Goal: Information Seeking & Learning: Learn about a topic

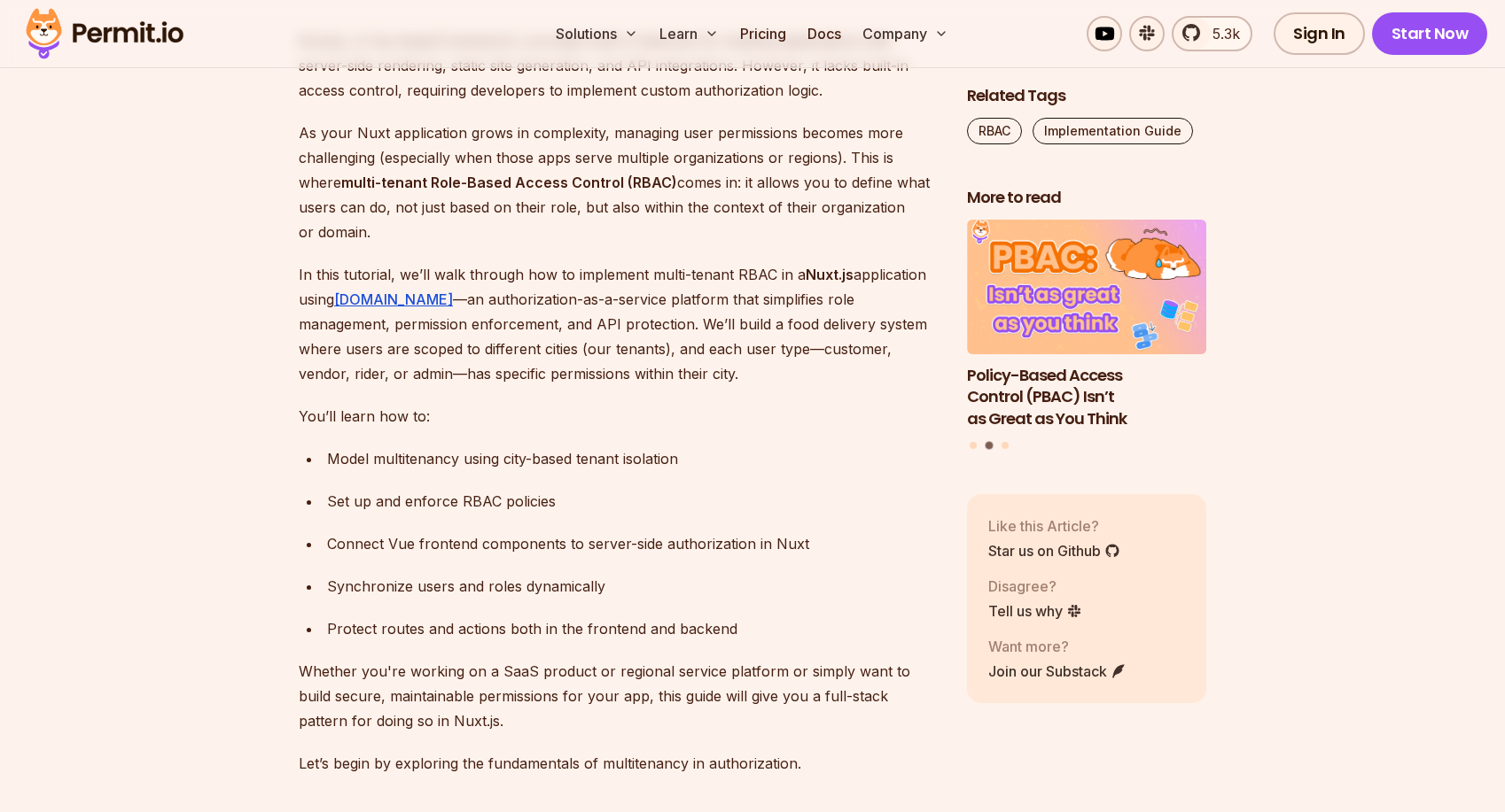
scroll to position [1106, 0]
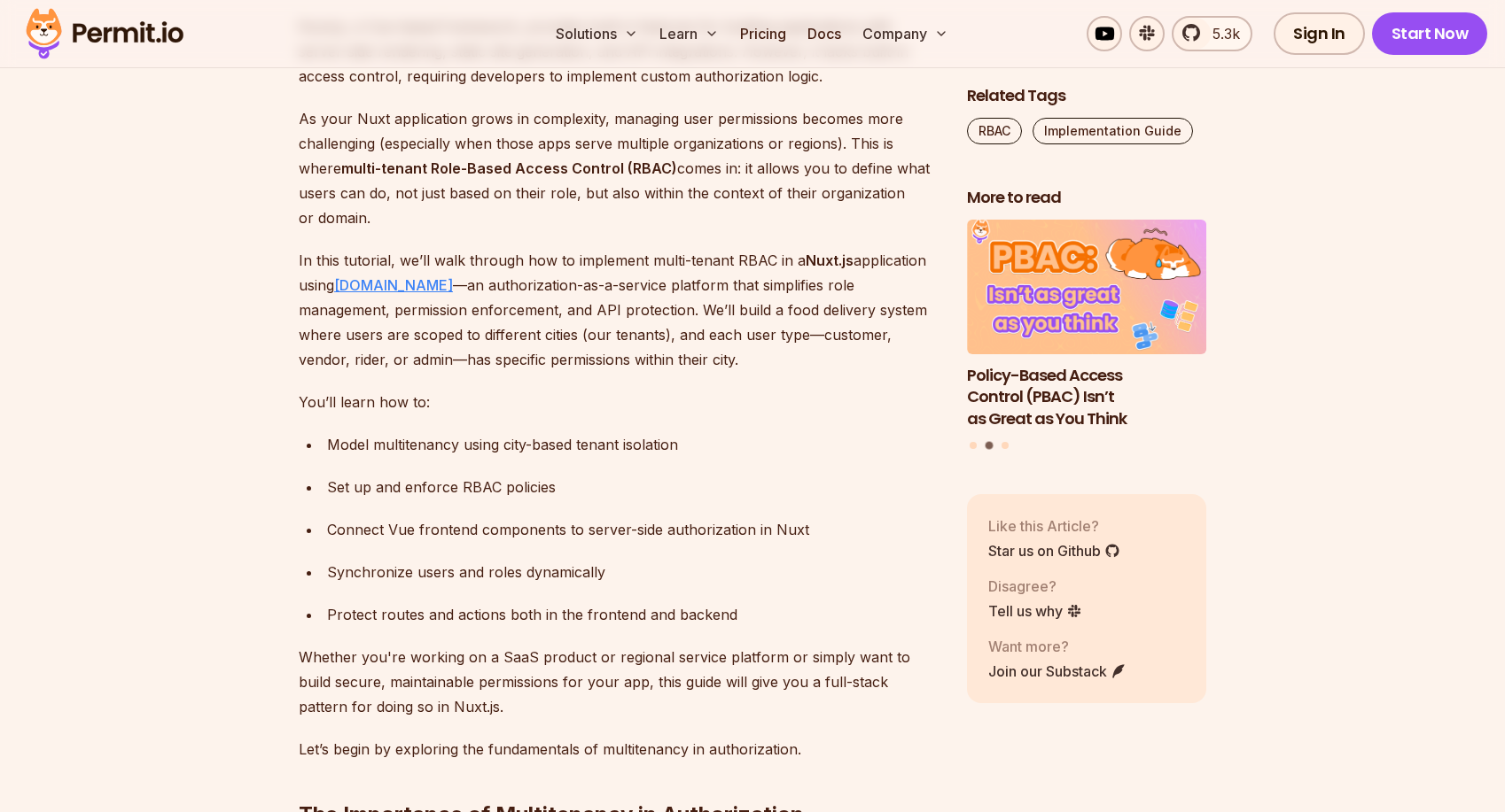
click at [360, 276] on link "Permit.io" at bounding box center [393, 285] width 119 height 17
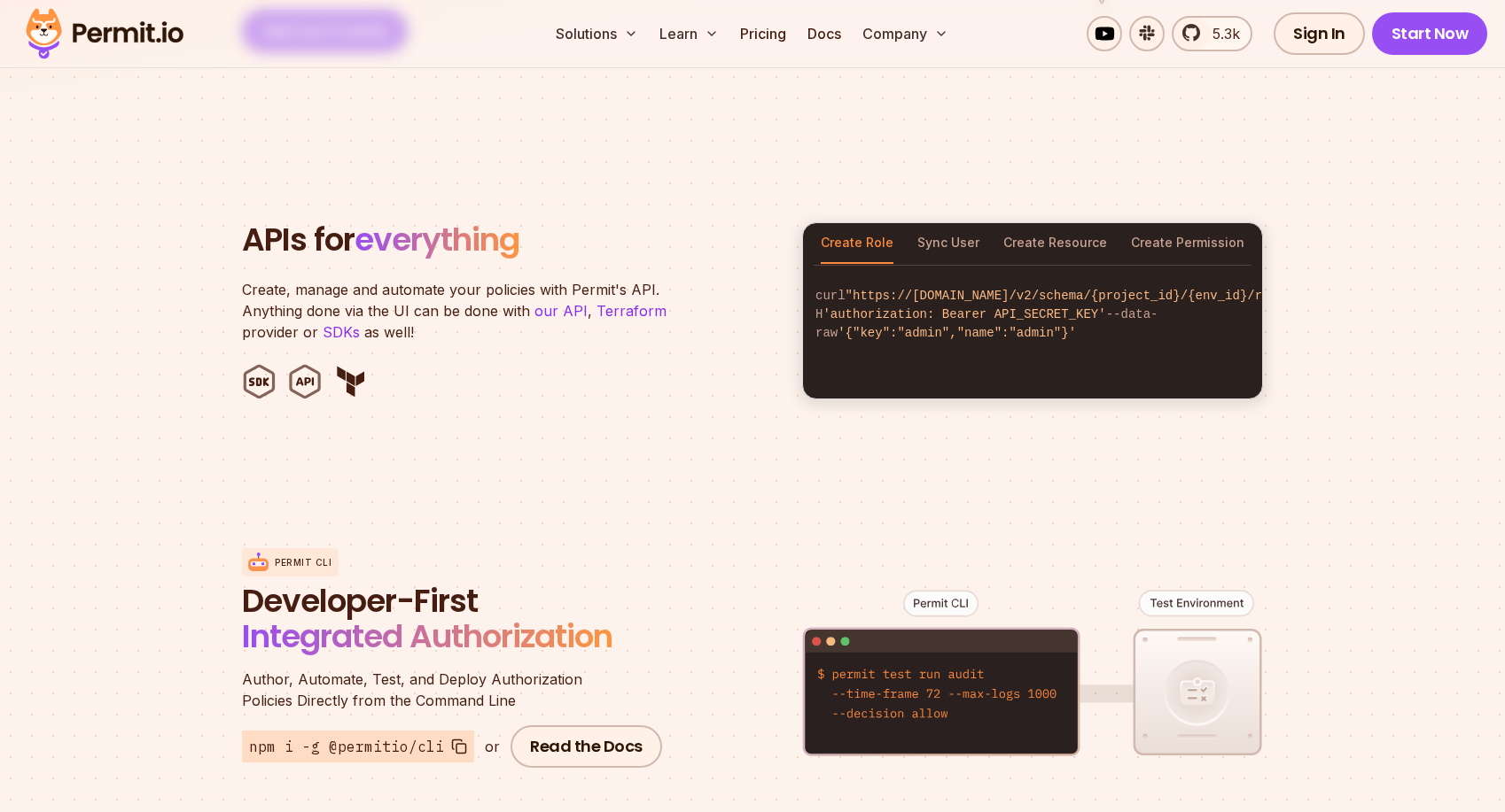
scroll to position [1715, 0]
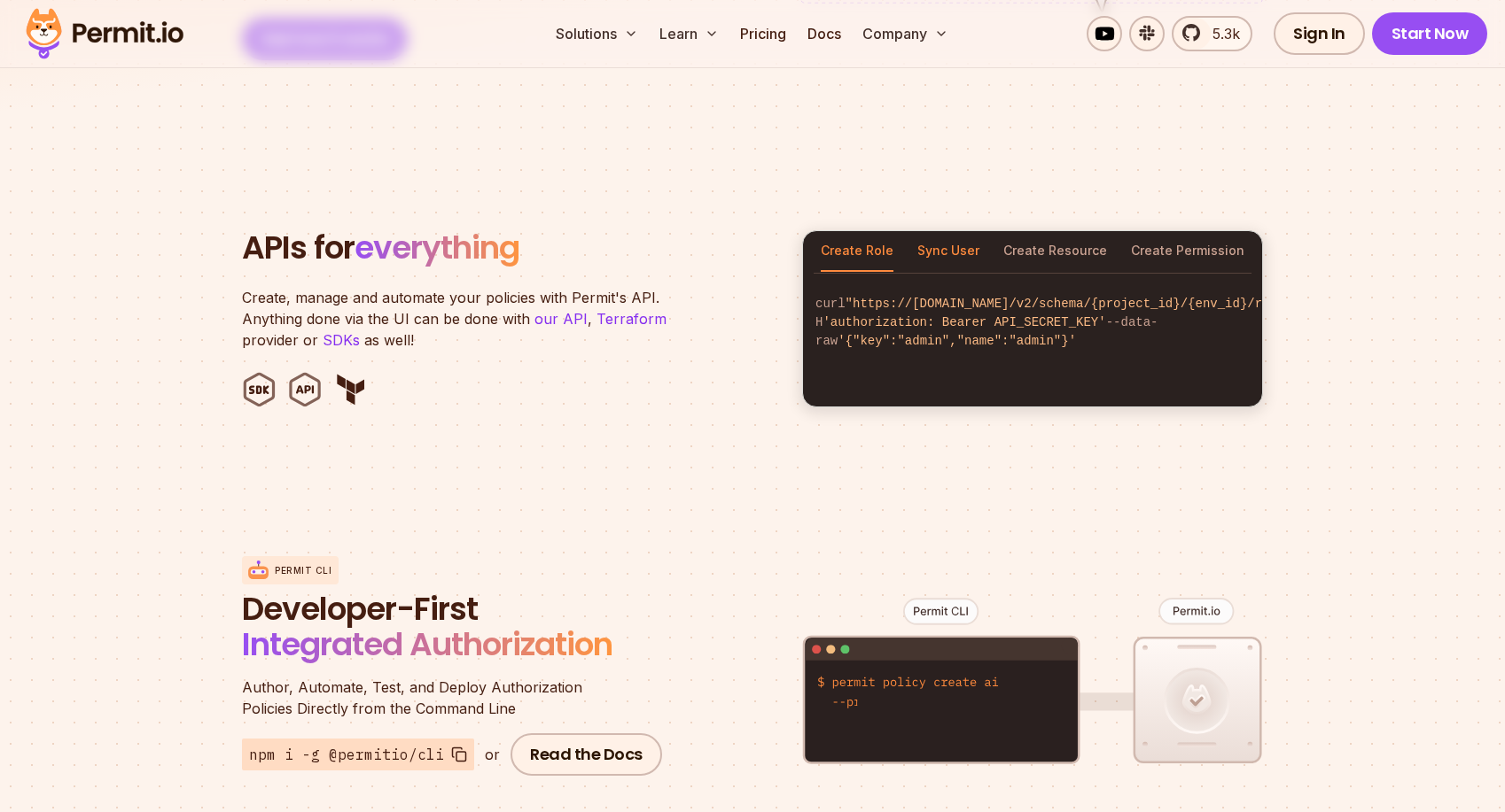
click at [947, 232] on button "Sync User" at bounding box center [948, 252] width 62 height 40
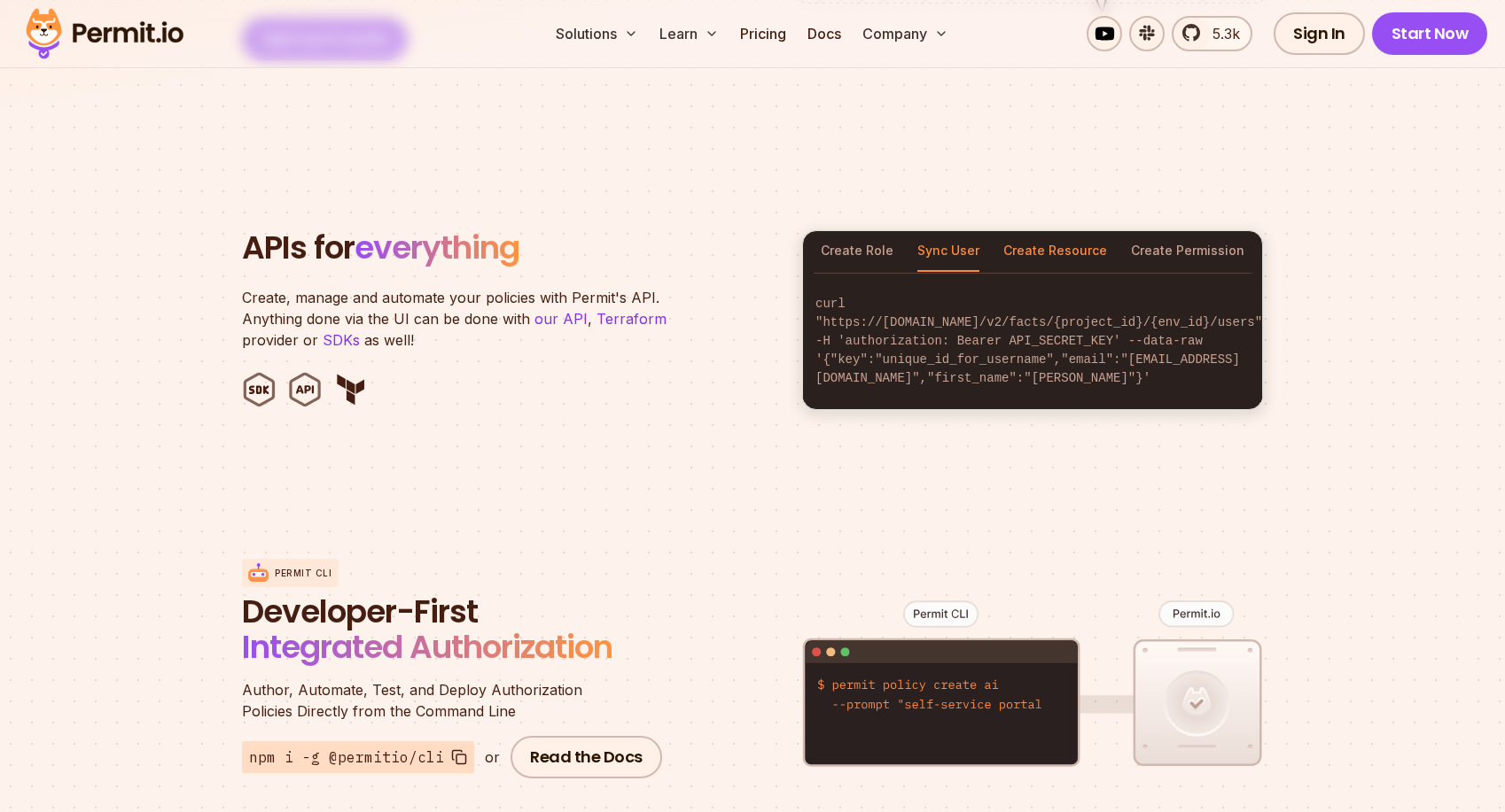
click at [1032, 231] on button "Create Resource" at bounding box center [1055, 252] width 104 height 40
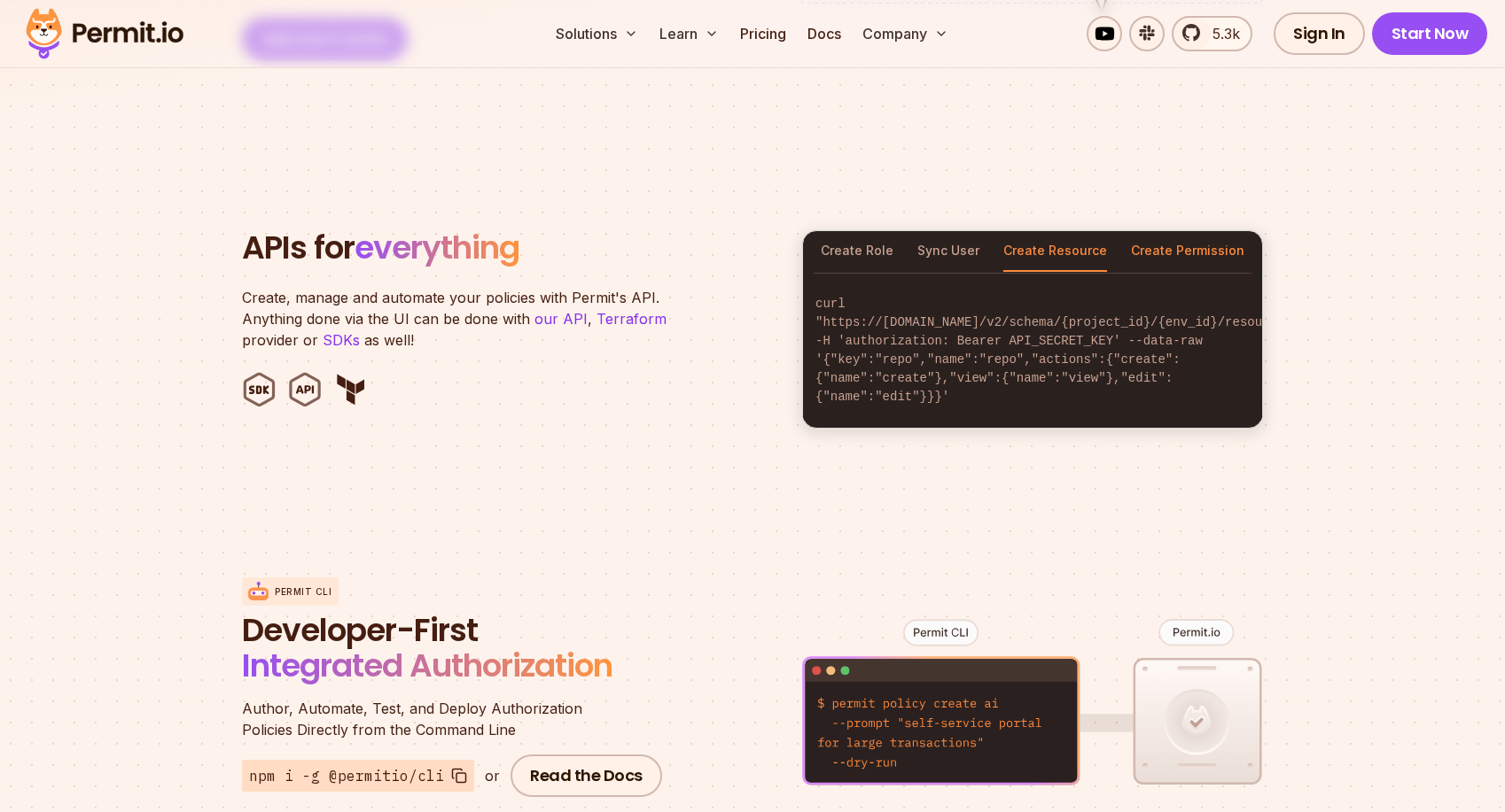
click at [1145, 231] on button "Create Permission" at bounding box center [1187, 252] width 113 height 40
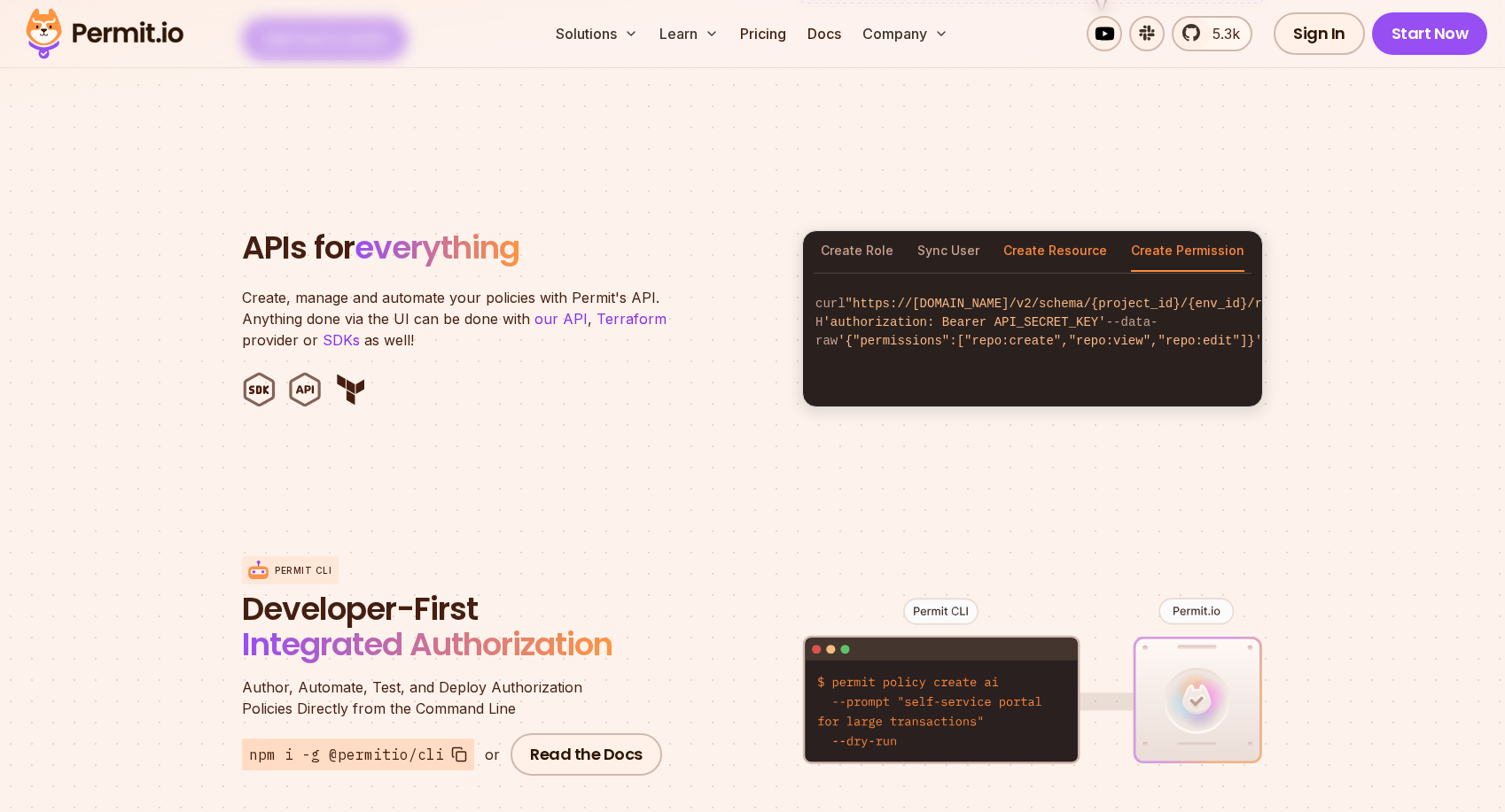
click at [1090, 231] on button "Create Resource" at bounding box center [1055, 252] width 104 height 40
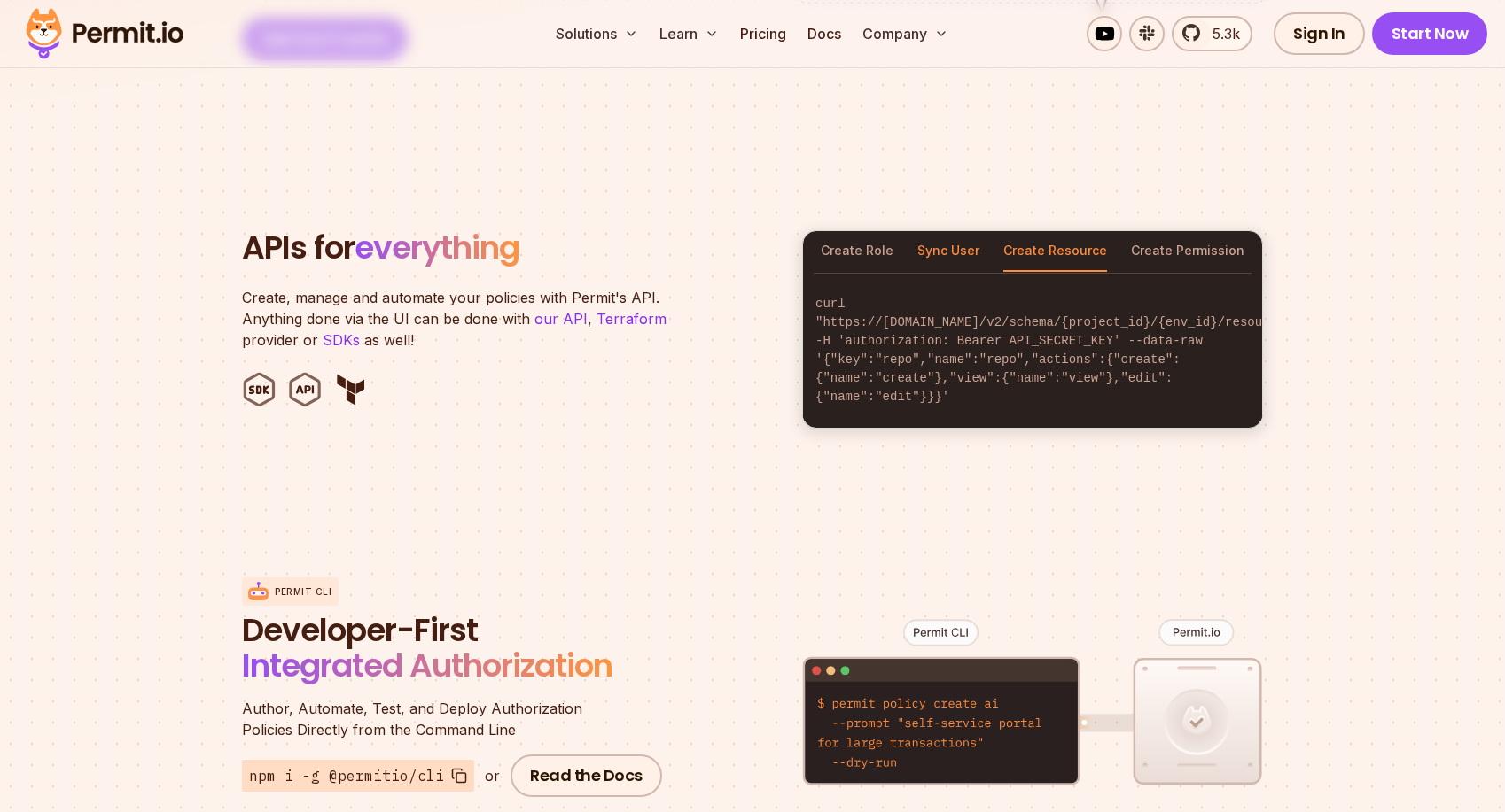
click at [958, 241] on button "Sync User" at bounding box center [948, 252] width 62 height 40
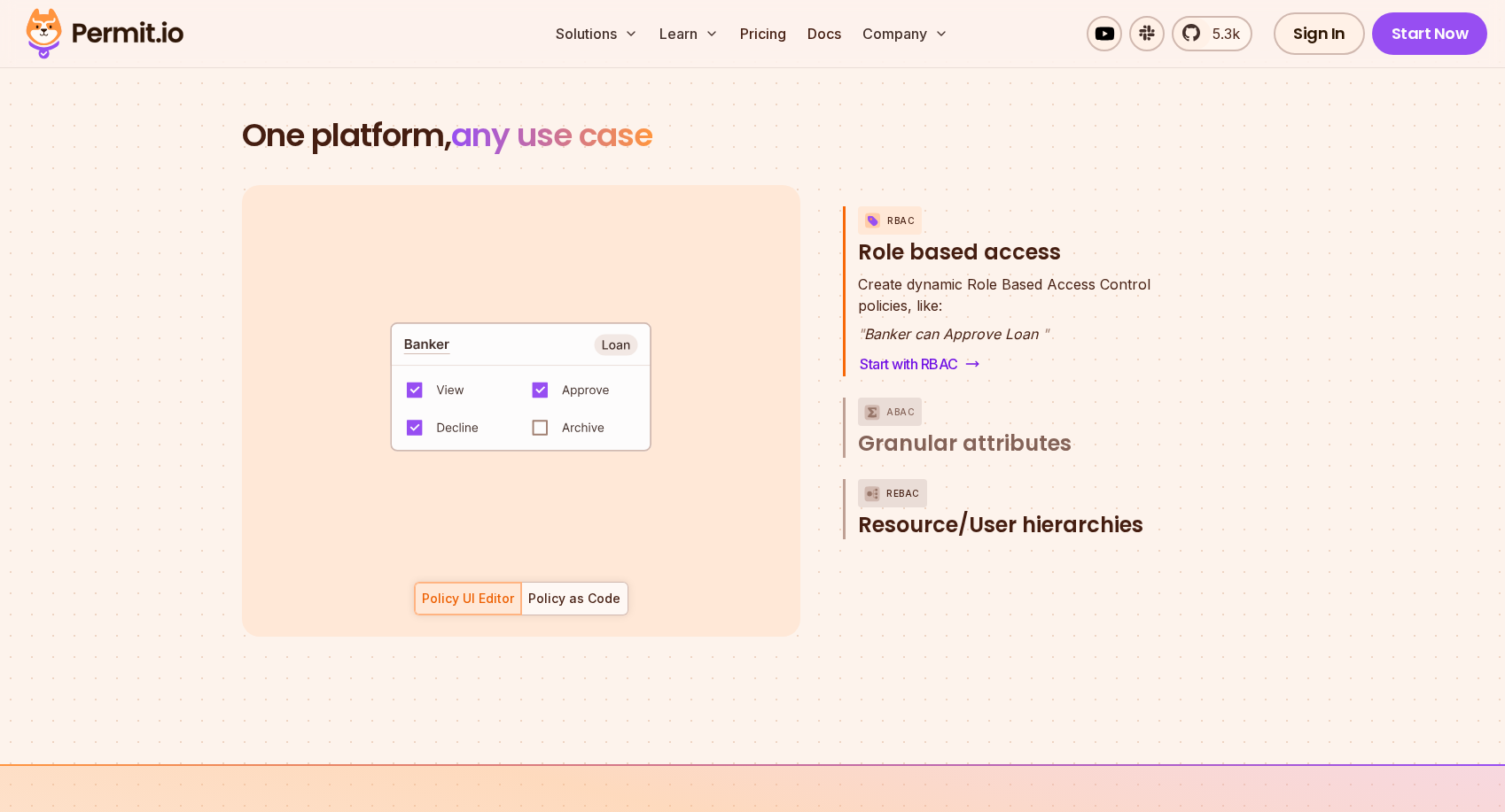
scroll to position [2543, 0]
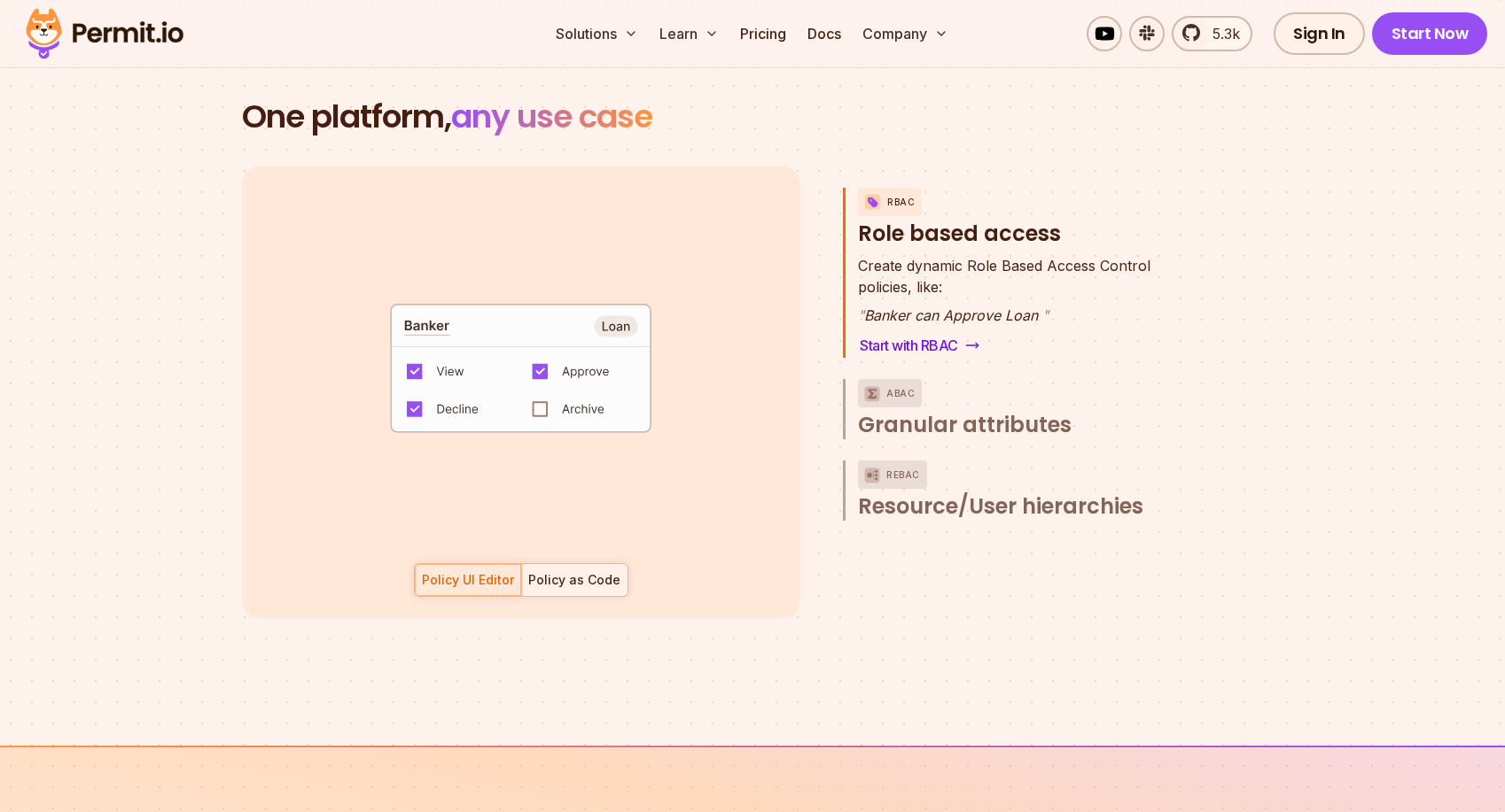
click at [606, 571] on div "Policy as Code" at bounding box center [574, 580] width 92 height 17
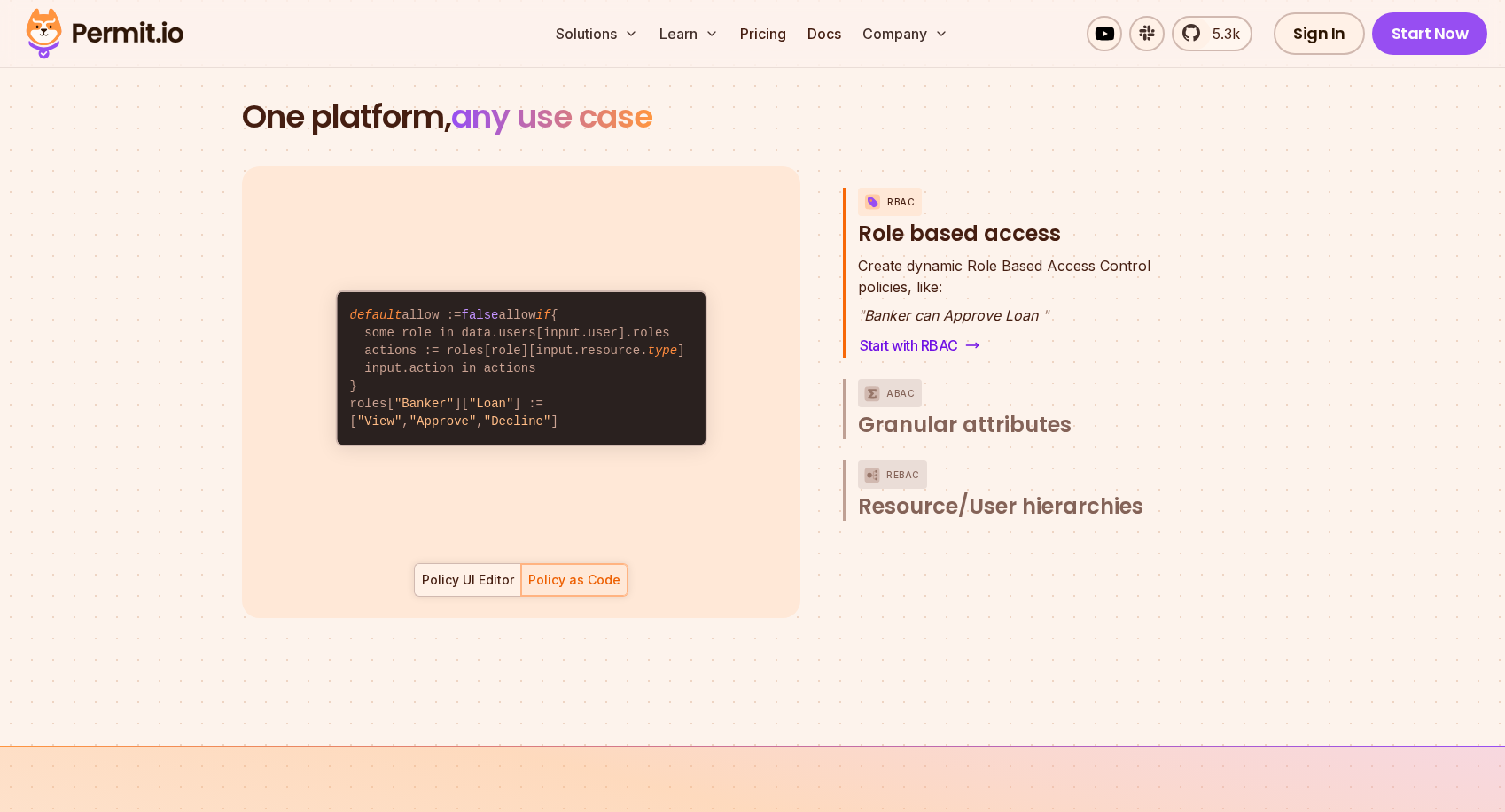
click at [505, 571] on div "Policy UI Editor" at bounding box center [468, 580] width 92 height 17
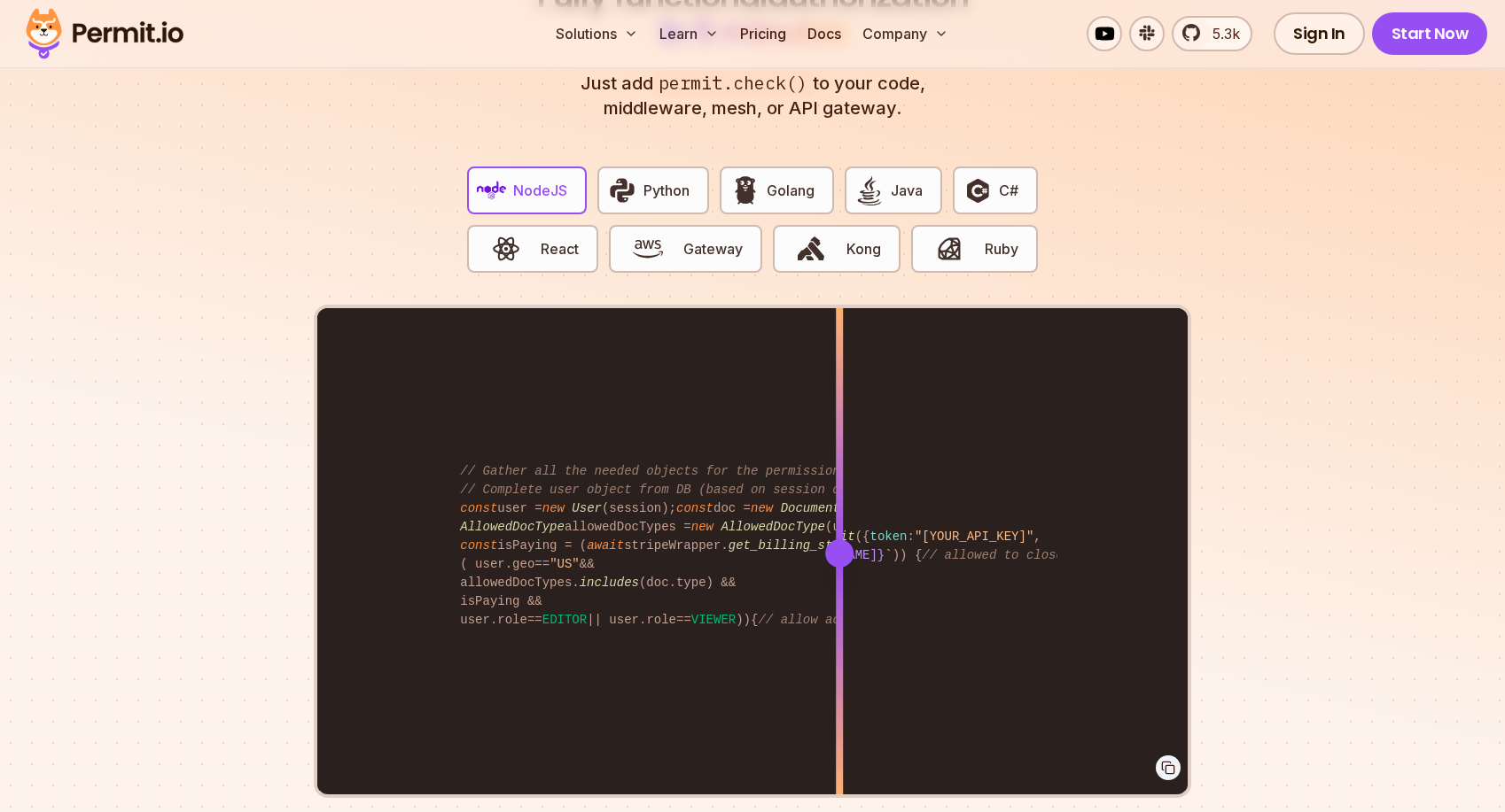
scroll to position [3434, 0]
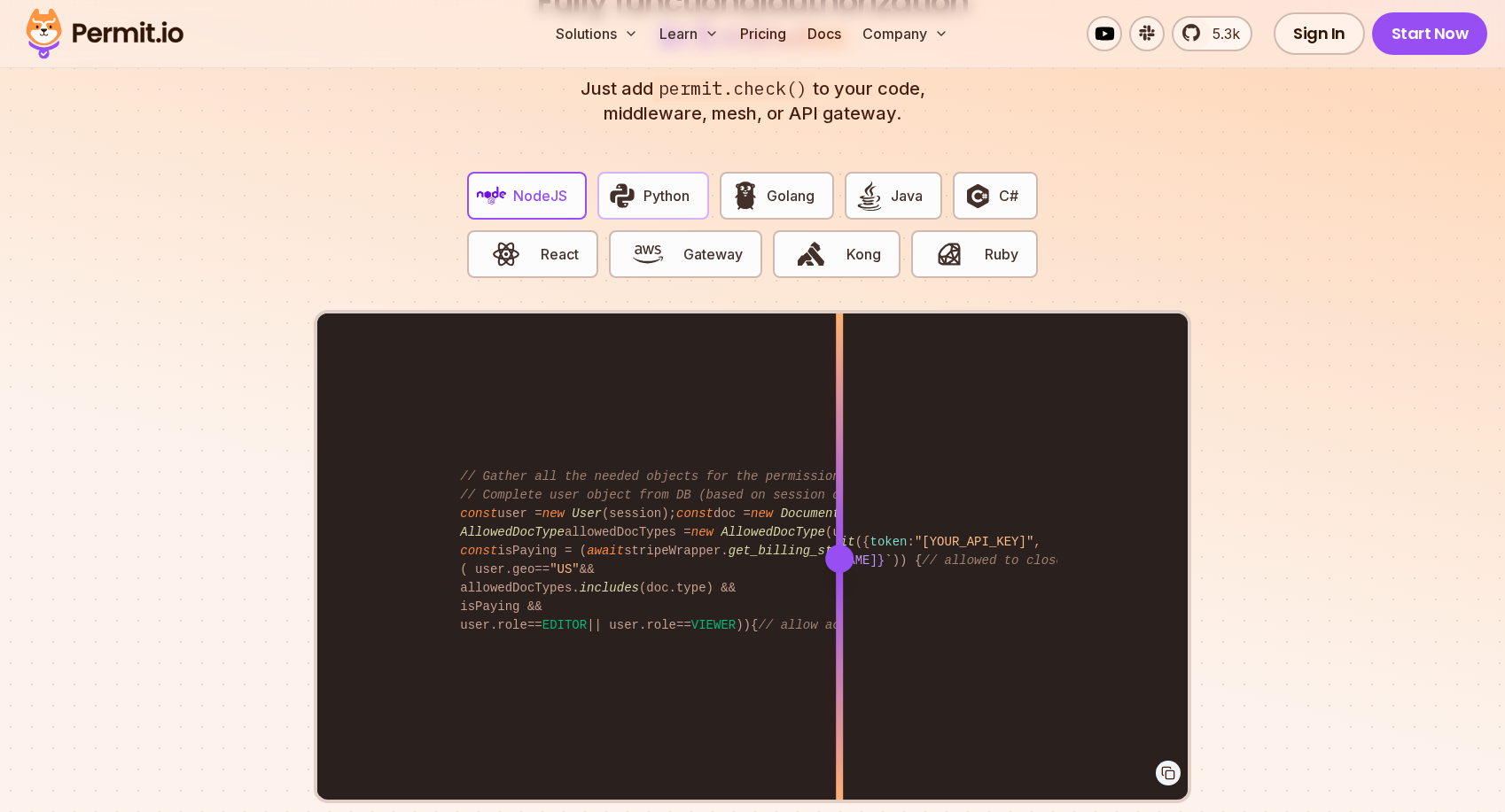
click at [677, 185] on button "Python" at bounding box center [653, 196] width 112 height 48
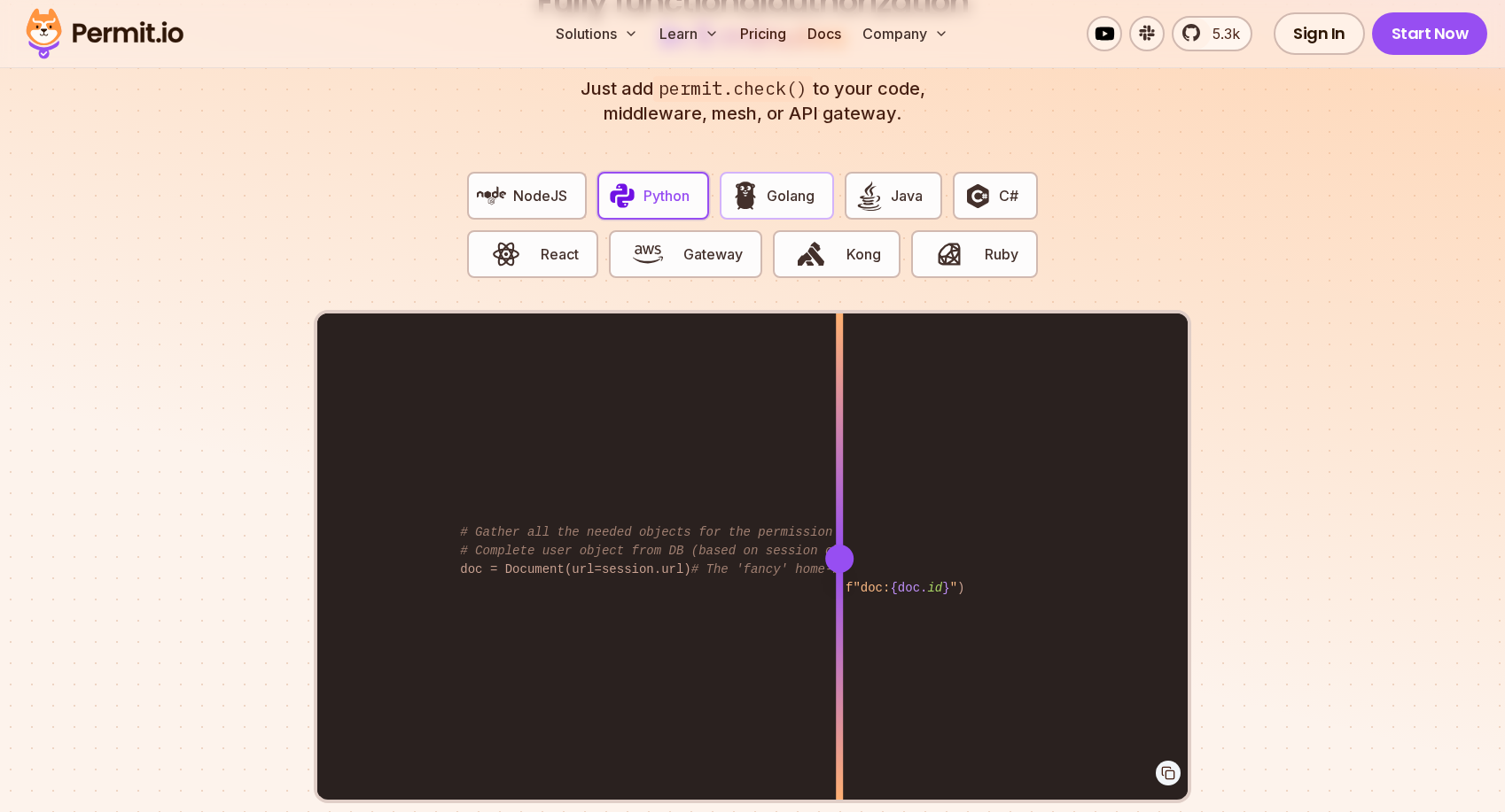
click at [752, 181] on img "button" at bounding box center [745, 196] width 30 height 30
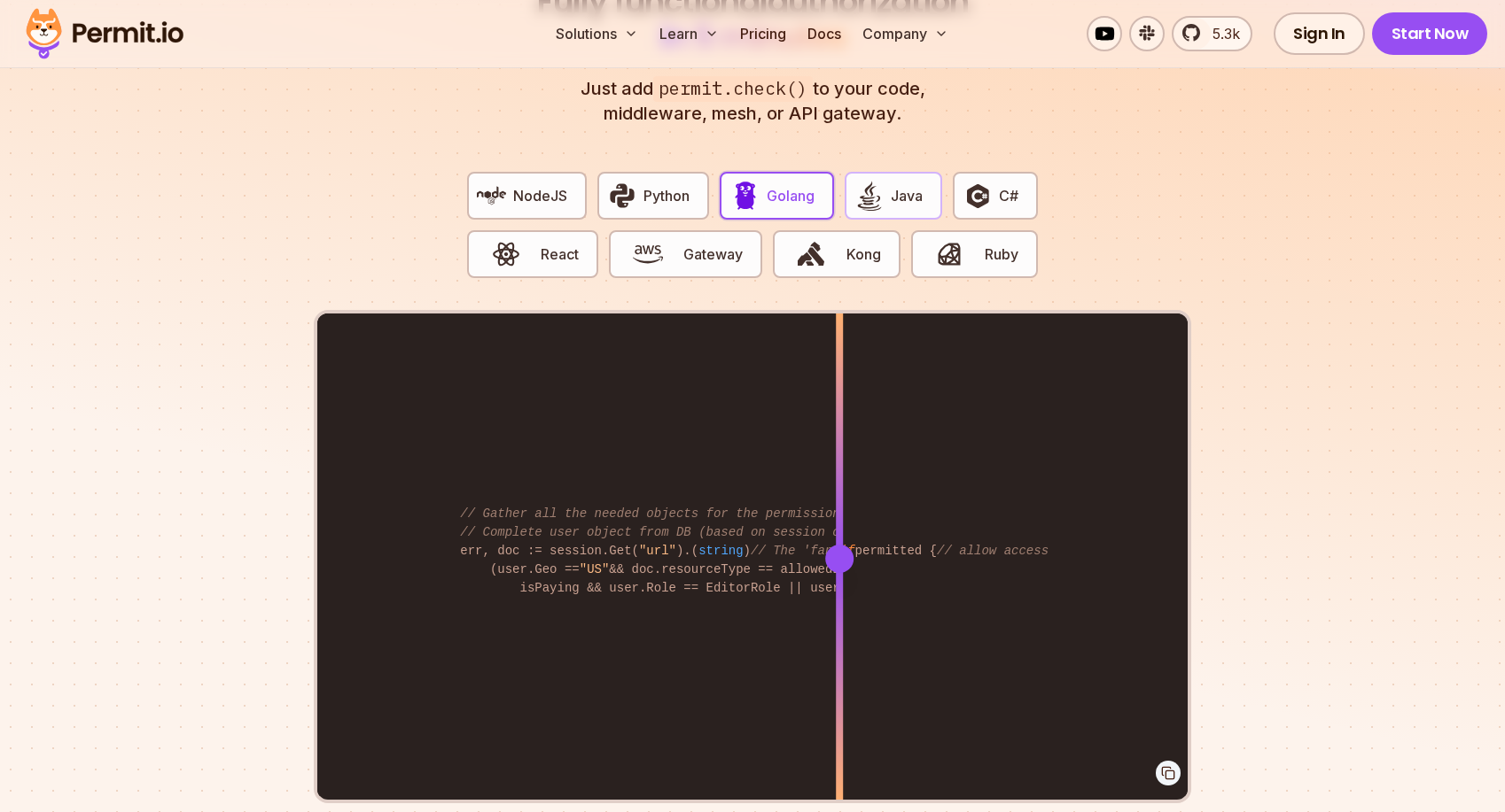
click at [873, 181] on img "button" at bounding box center [869, 196] width 30 height 30
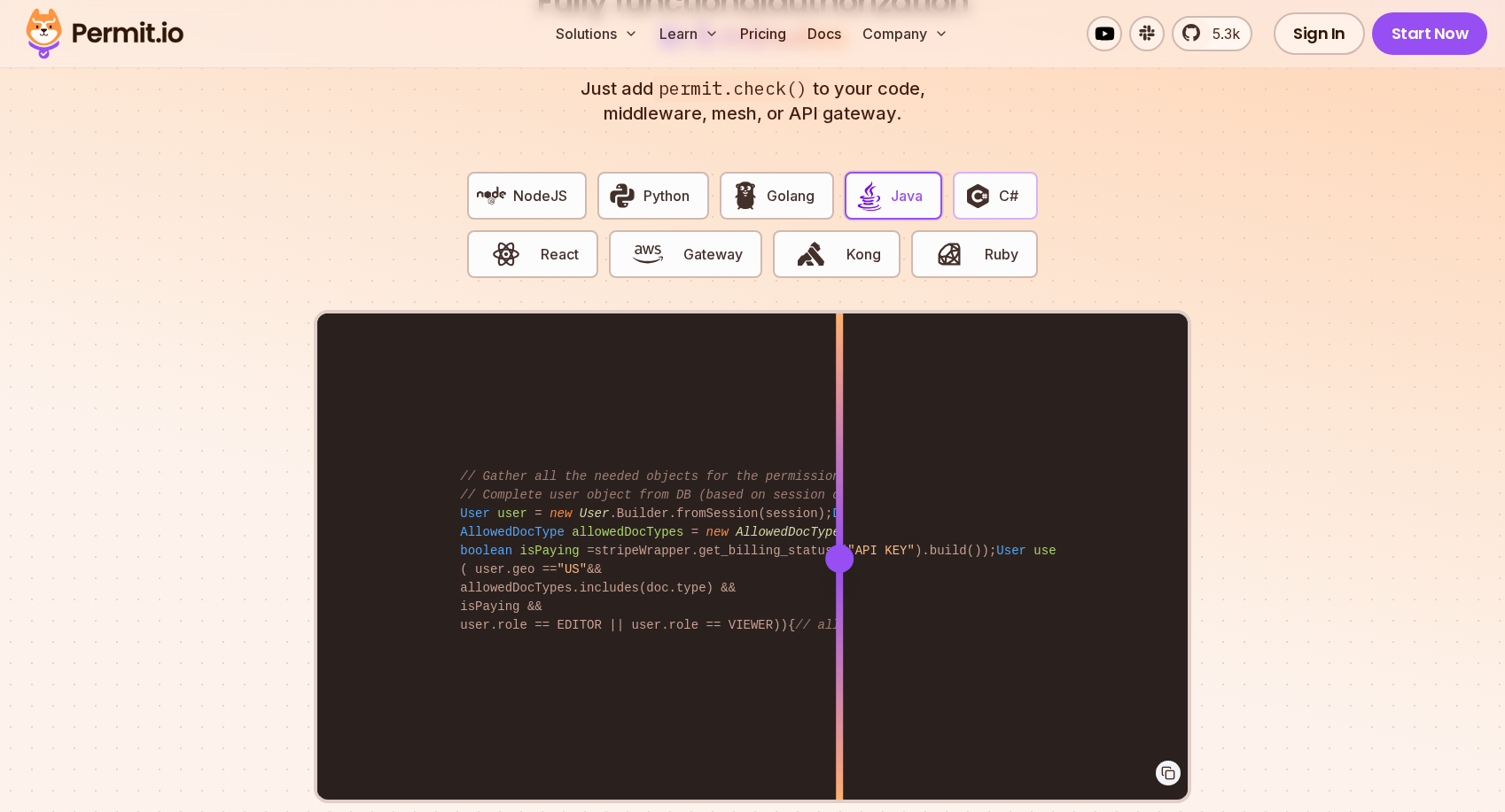
click at [986, 181] on img "button" at bounding box center [977, 196] width 30 height 30
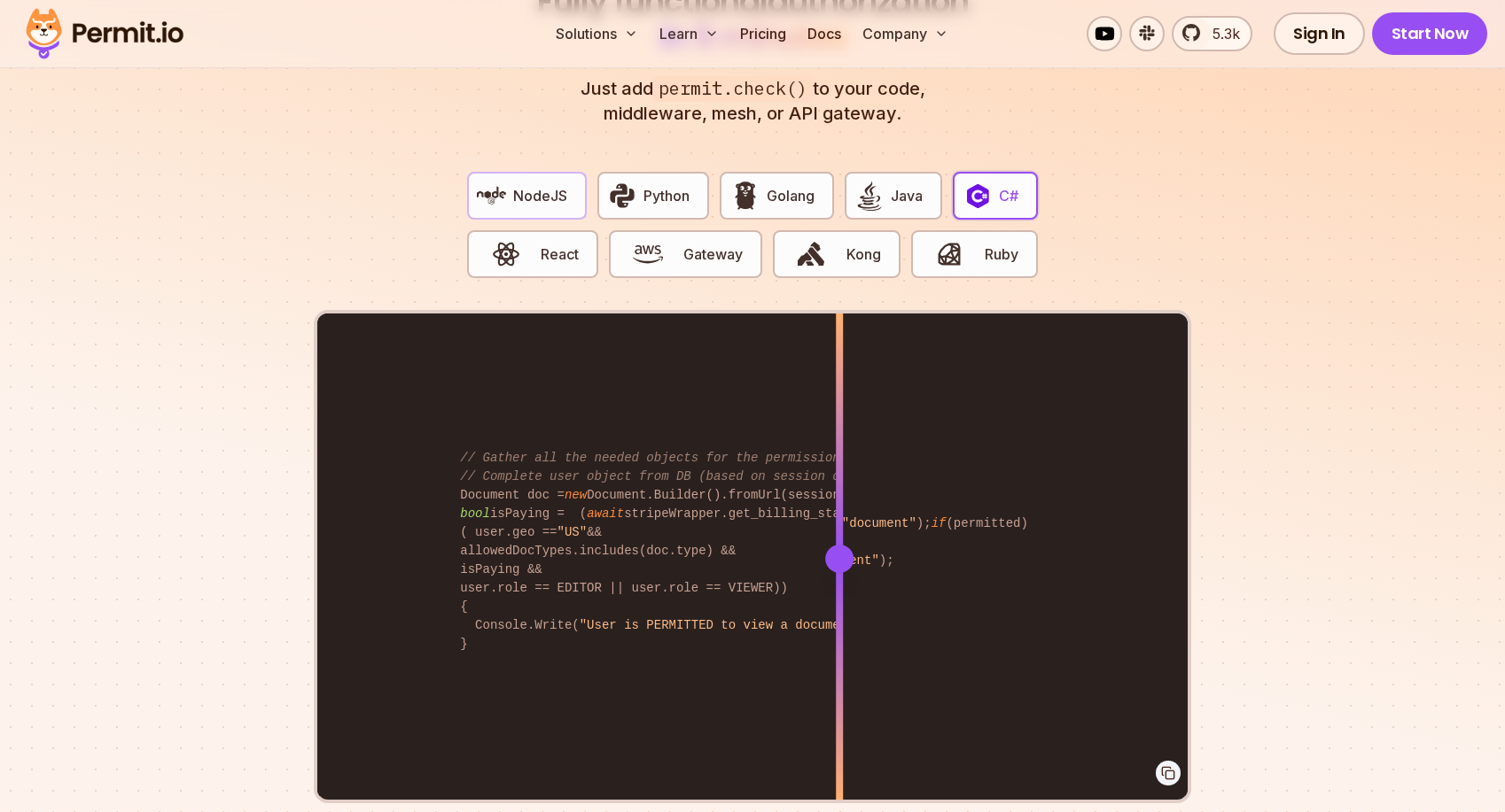
click at [572, 183] on button "NodeJS" at bounding box center [526, 196] width 119 height 48
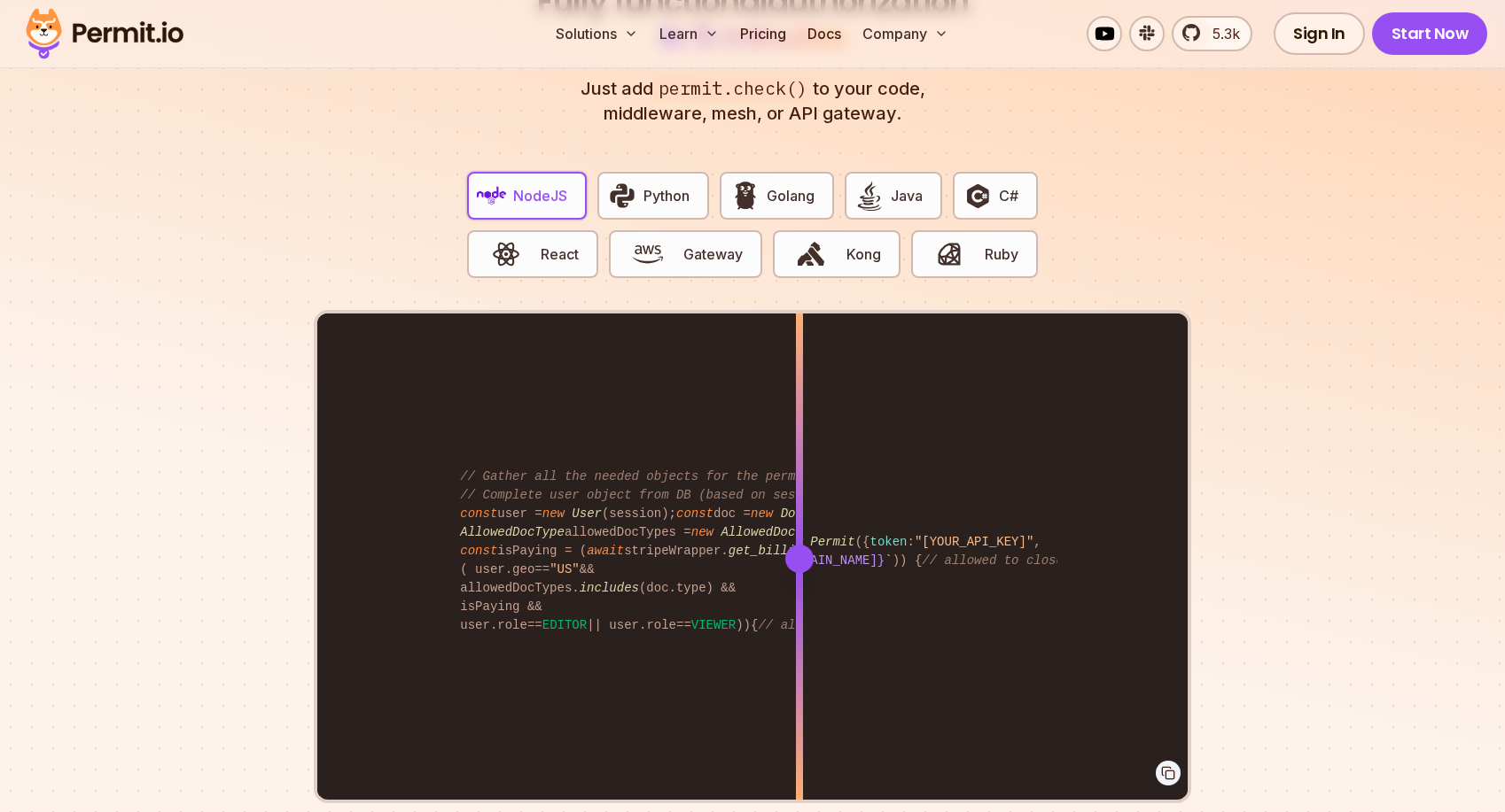
drag, startPoint x: 843, startPoint y: 540, endPoint x: 799, endPoint y: 507, distance: 55.0
click at [799, 507] on div at bounding box center [799, 558] width 7 height 489
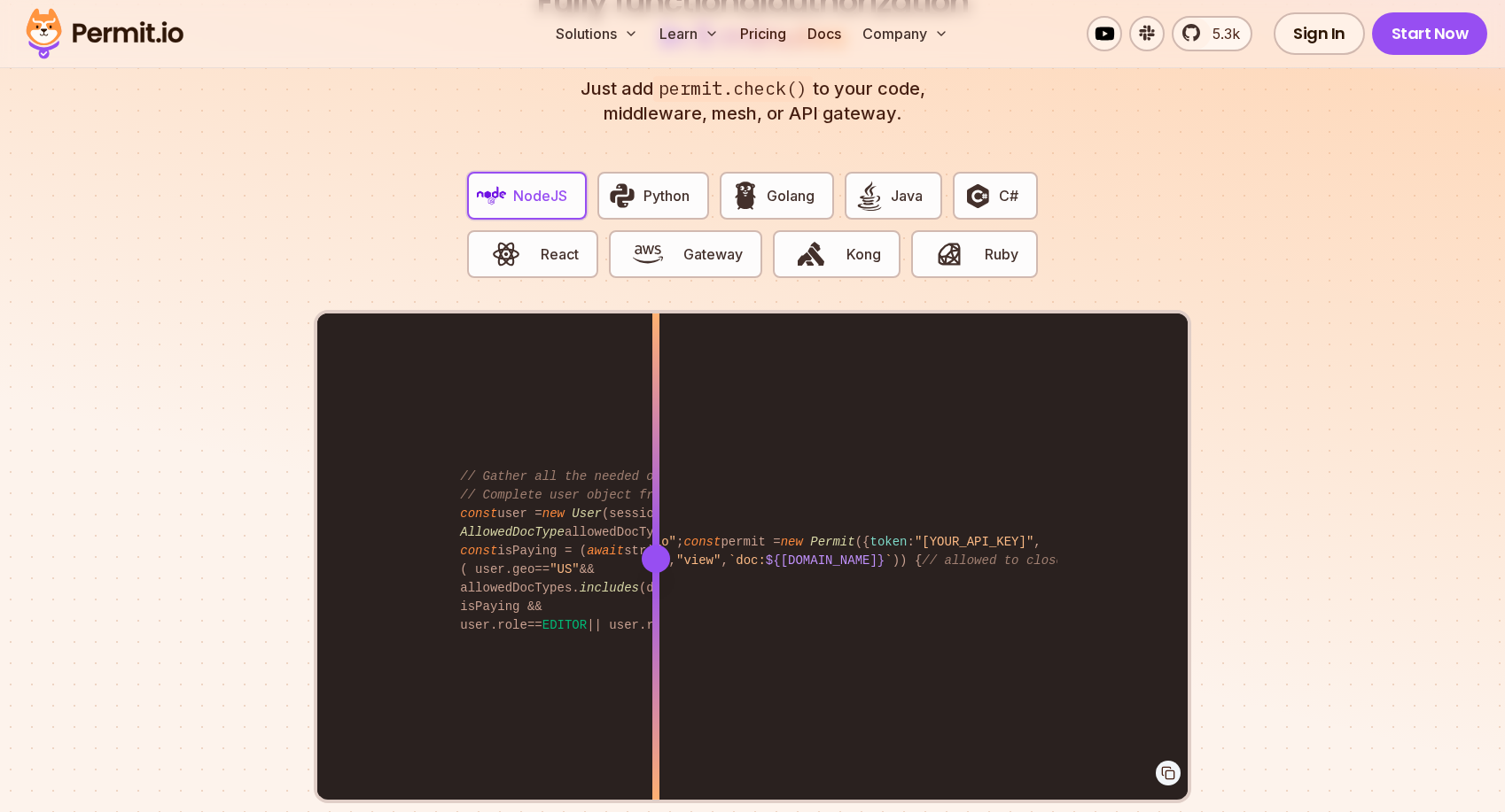
drag, startPoint x: 799, startPoint y: 507, endPoint x: 657, endPoint y: 486, distance: 143.5
click at [657, 486] on div at bounding box center [656, 435] width 7 height 244
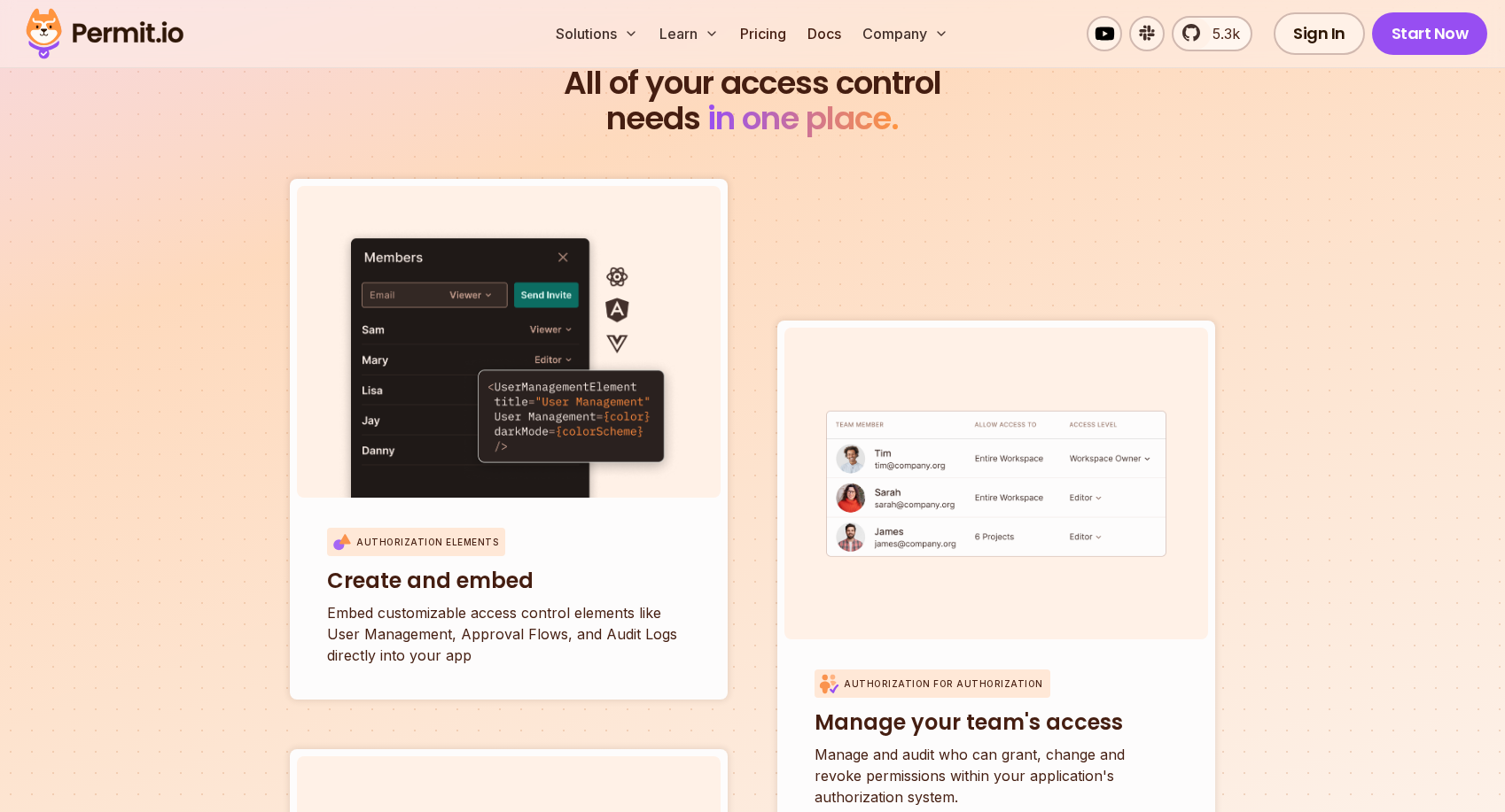
scroll to position [7437, 0]
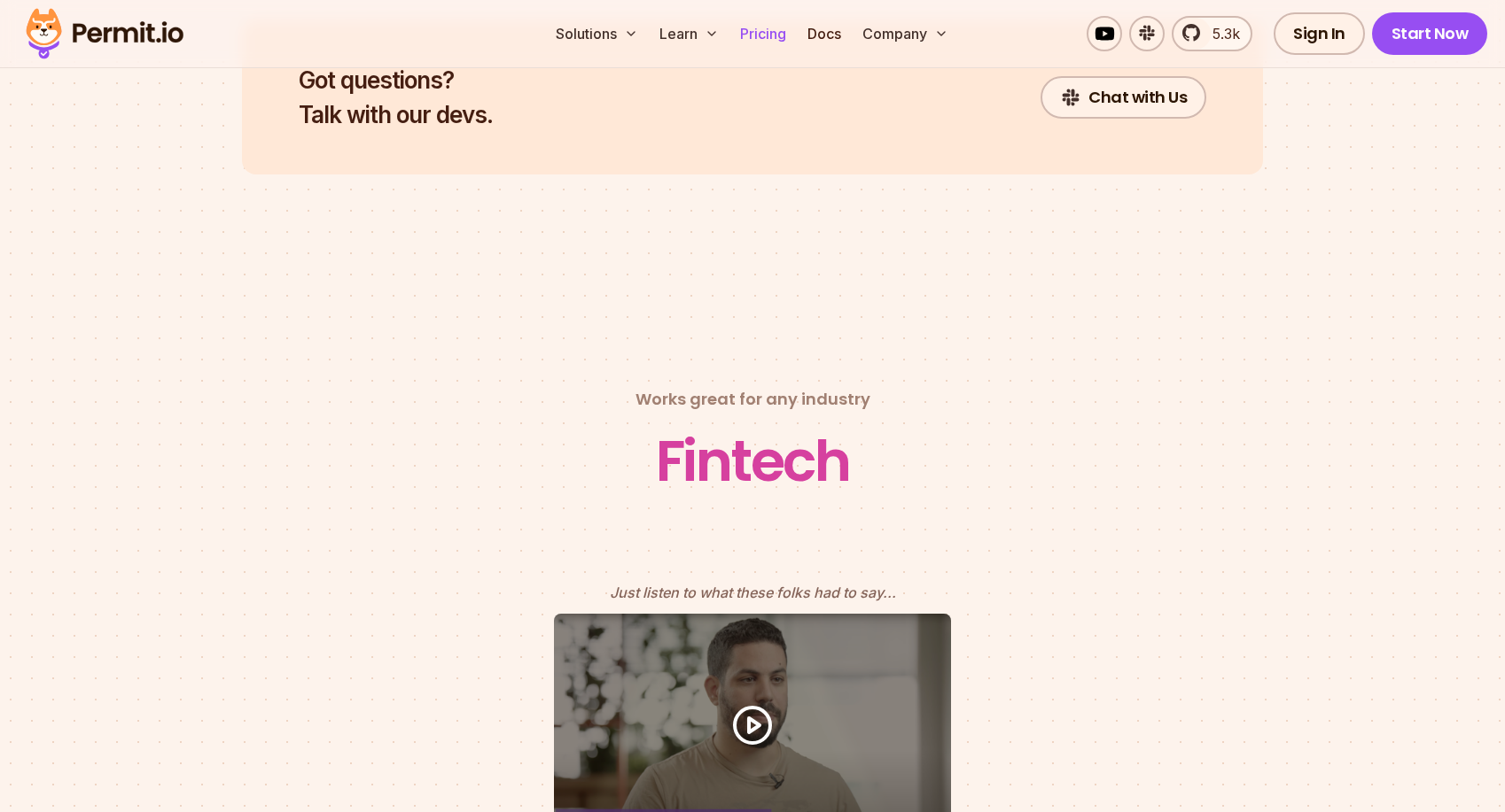
click at [768, 30] on link "Pricing" at bounding box center [764, 33] width 61 height 36
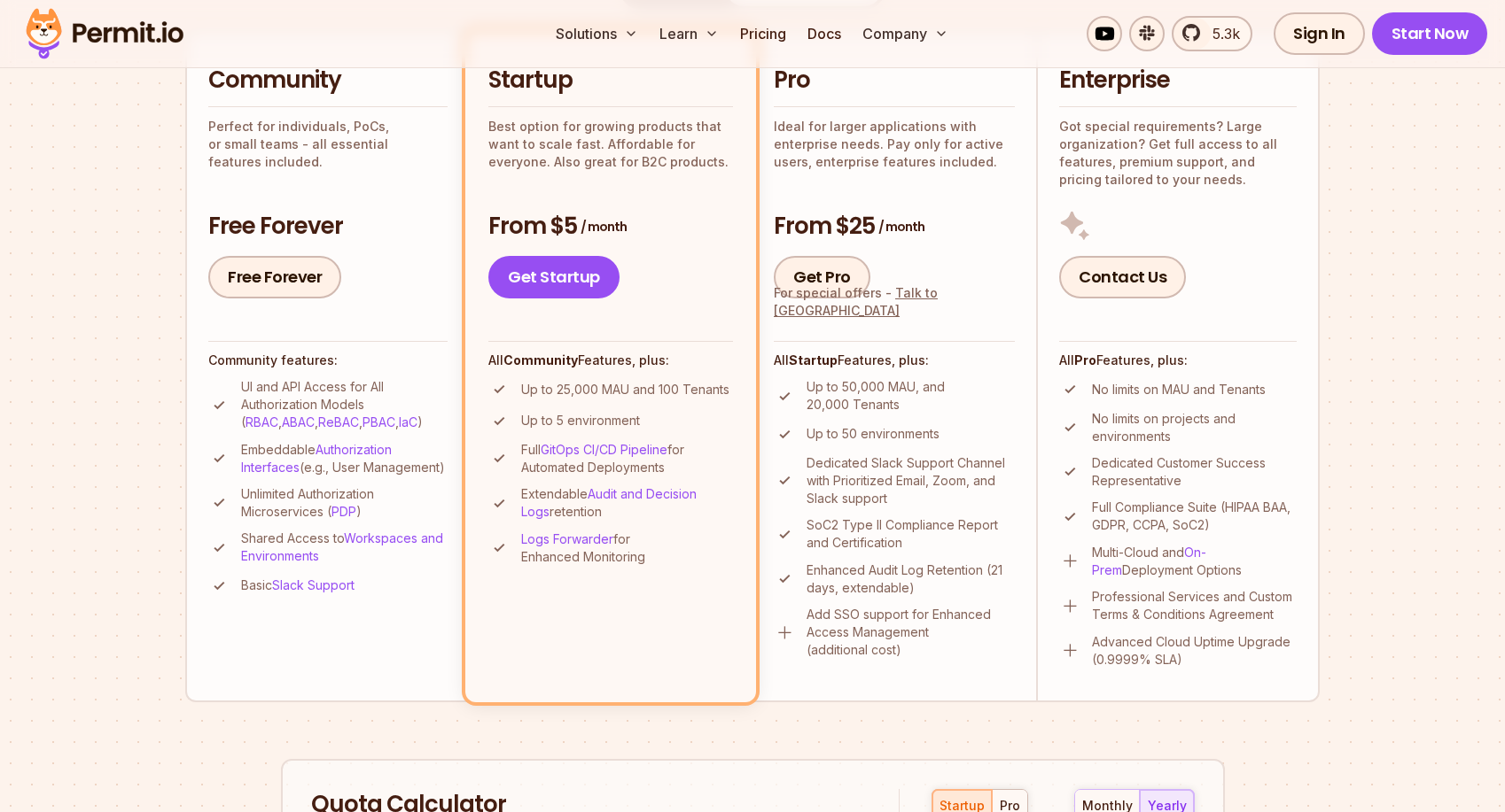
scroll to position [440, 0]
drag, startPoint x: 274, startPoint y: 559, endPoint x: 346, endPoint y: 592, distance: 79.2
click at [346, 592] on ul "UI and API Access for All Authorization Models ( RBAC , ABAC , ReBAC , PBAC , I…" at bounding box center [328, 489] width 239 height 219
click at [390, 586] on ul "UI and API Access for All Authorization Models ( RBAC , ABAC , ReBAC , PBAC , I…" at bounding box center [328, 489] width 239 height 219
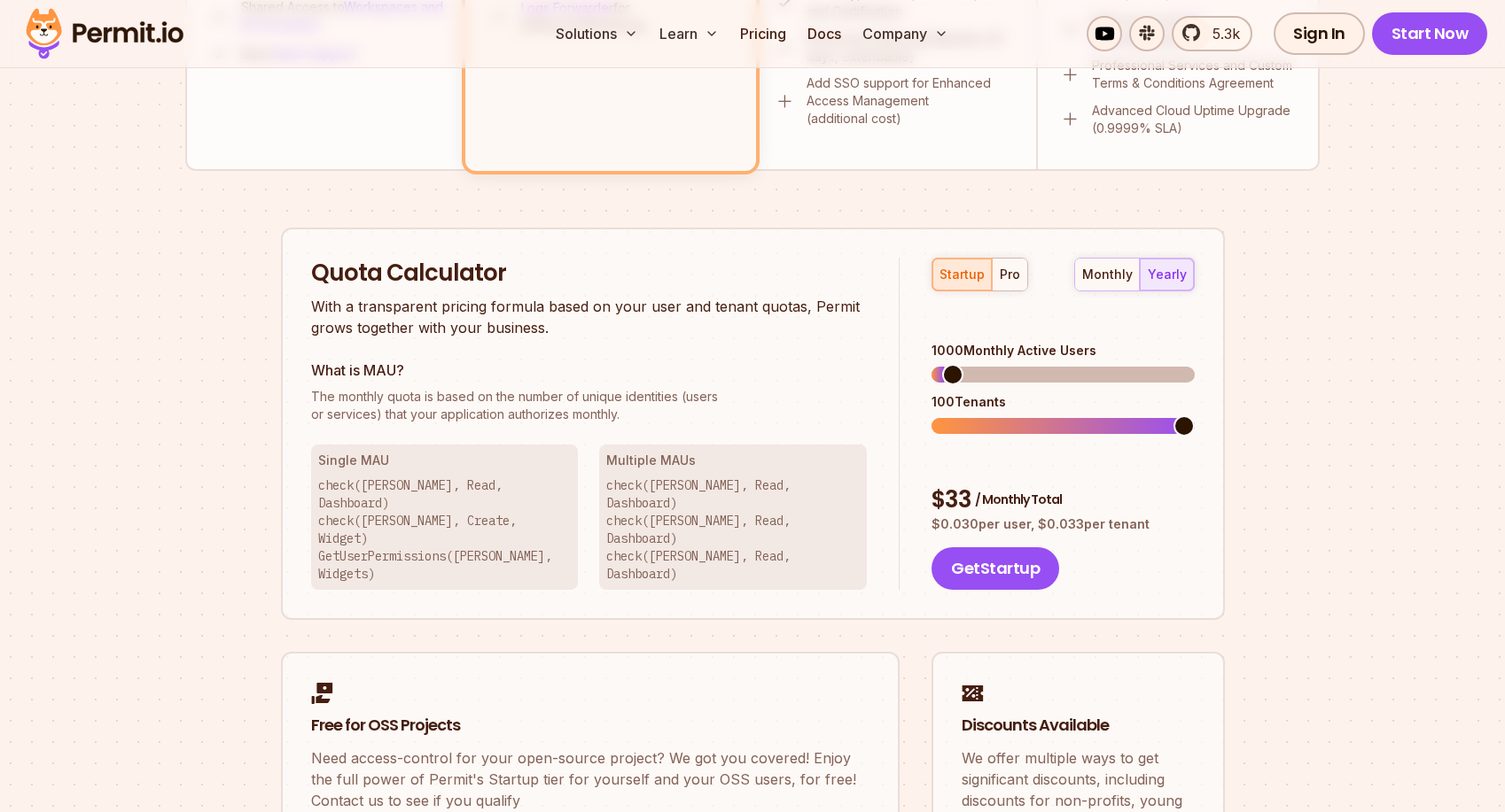
scroll to position [964, 0]
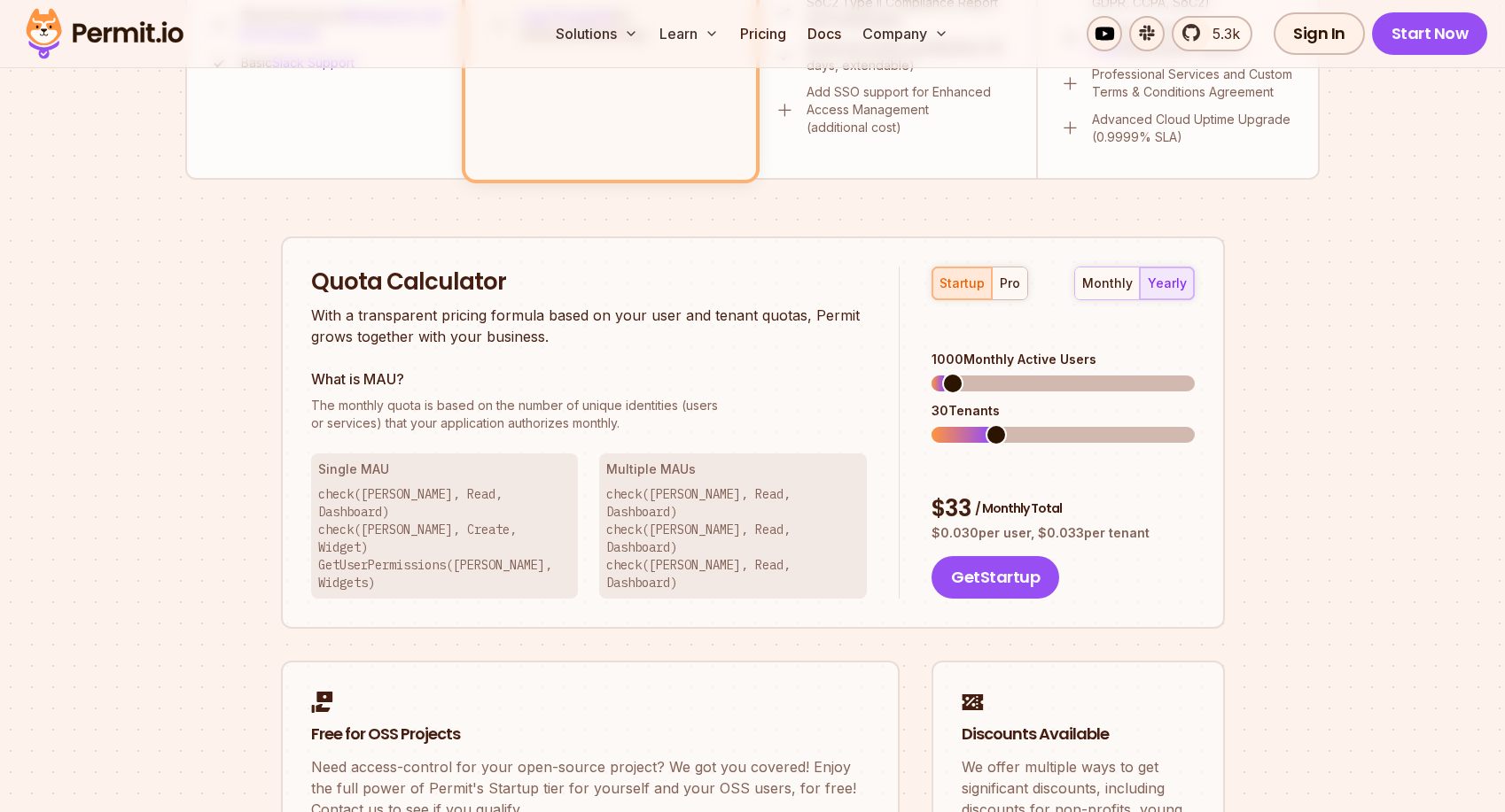
click at [991, 425] on span at bounding box center [996, 434] width 21 height 21
click at [932, 424] on span at bounding box center [942, 434] width 21 height 21
click at [932, 373] on span at bounding box center [942, 383] width 21 height 21
click at [932, 424] on span at bounding box center [942, 434] width 21 height 21
click at [932, 373] on span at bounding box center [942, 383] width 21 height 21
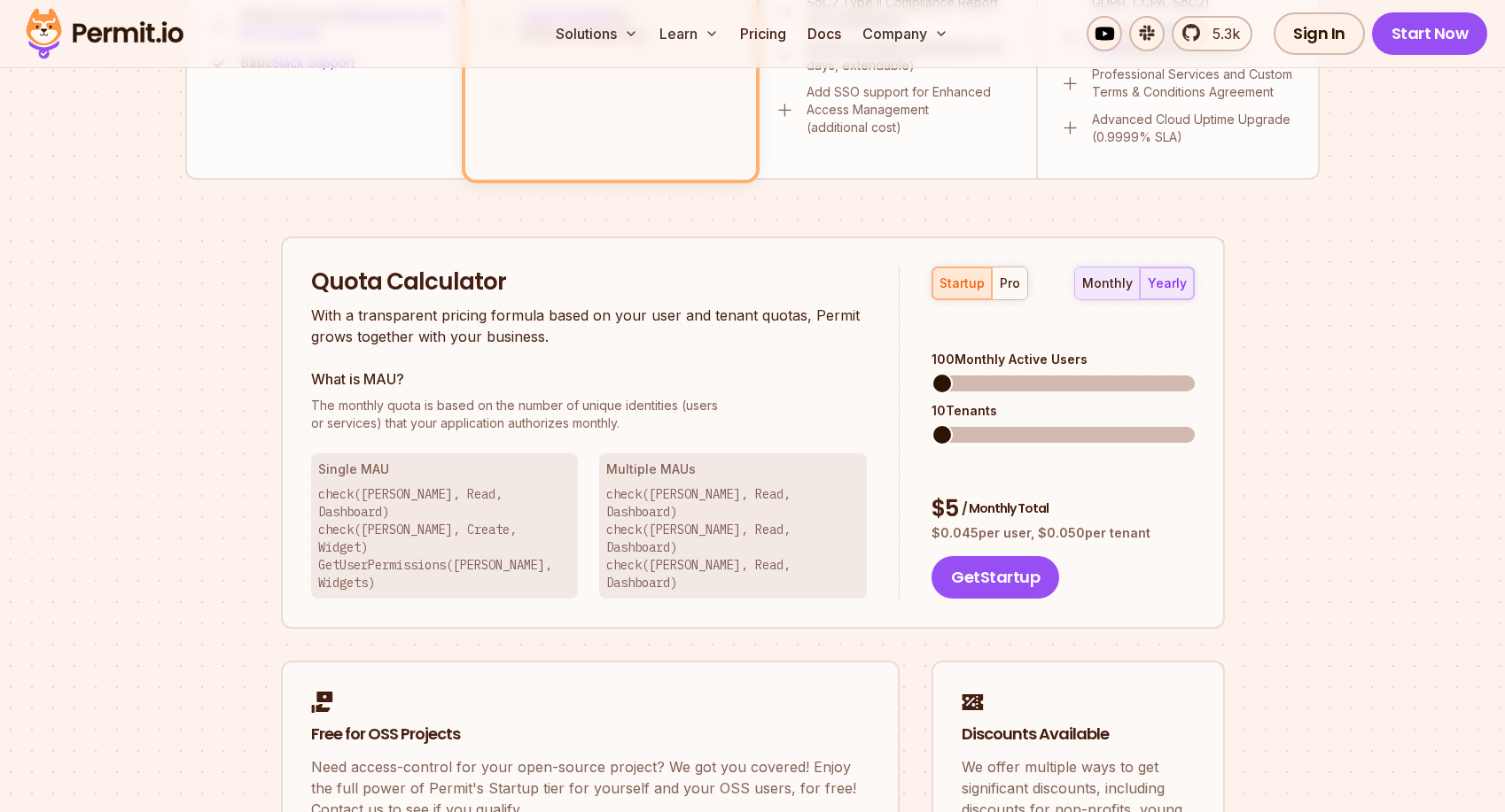
click at [1119, 280] on div "monthly" at bounding box center [1107, 283] width 51 height 17
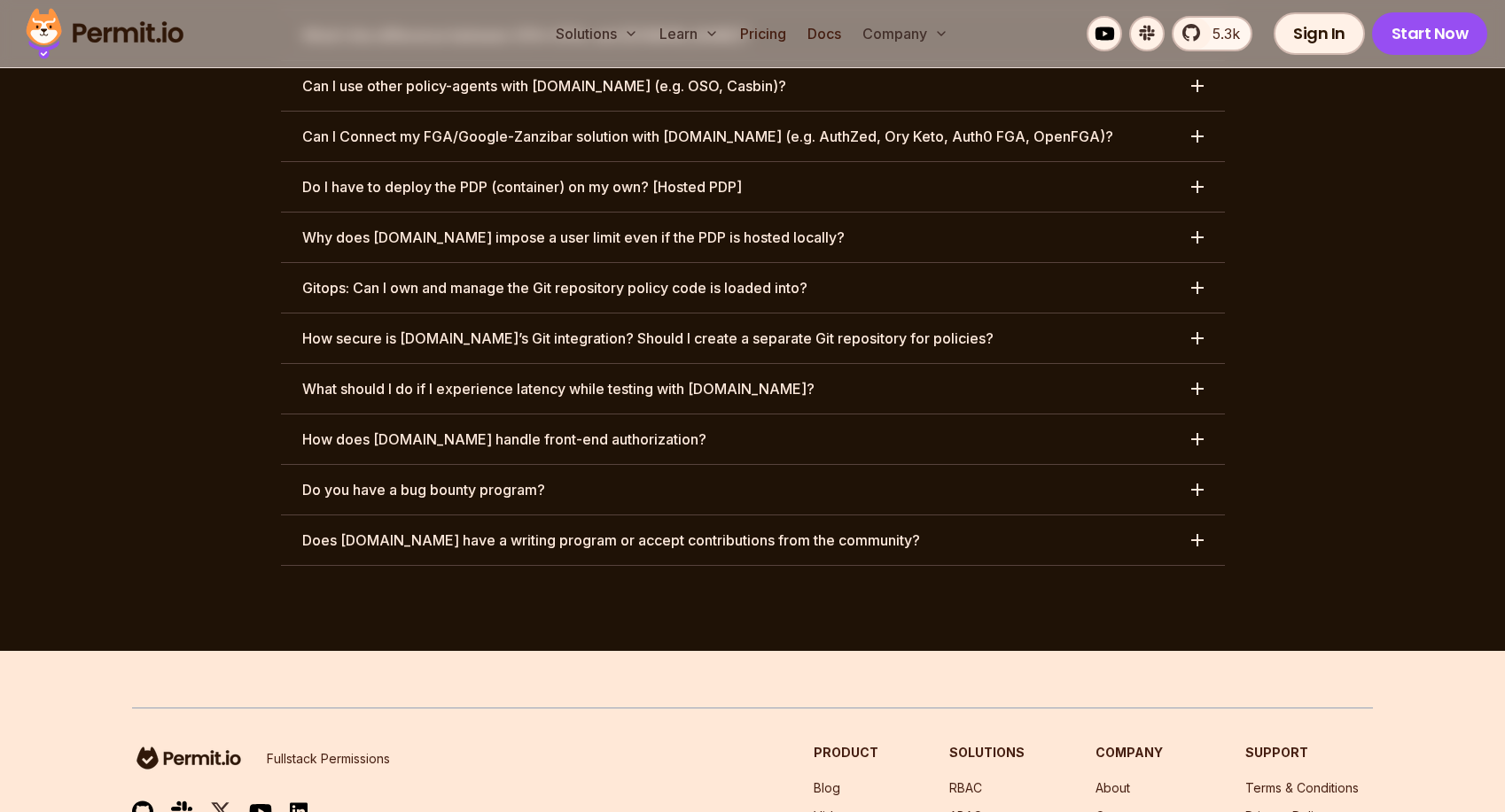
scroll to position [9189, 0]
